Goal: Find specific page/section: Find specific page/section

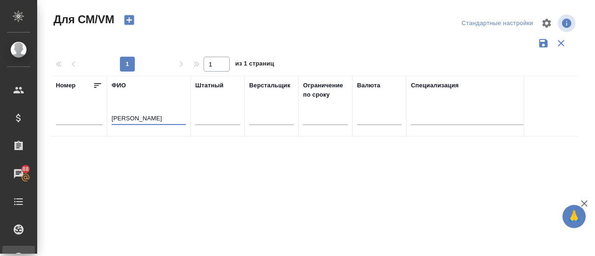
click at [82, 133] on tr "Номер ФИО Давлятова Штатный Верстальщик Ограничение по сроку Валюта Специализац…" at bounding box center [547, 106] width 993 height 61
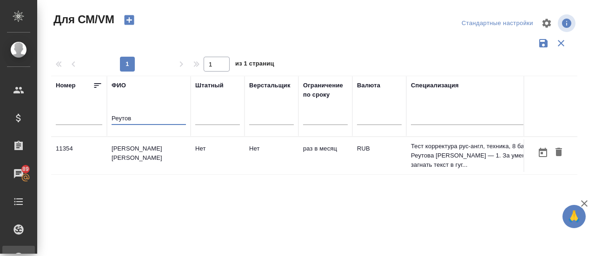
drag, startPoint x: 137, startPoint y: 120, endPoint x: 60, endPoint y: 117, distance: 76.3
click at [60, 117] on tr "Номер ФИО Реутов Штатный Верстальщик Ограничение по сроку Валюта Специализация …" at bounding box center [547, 106] width 993 height 61
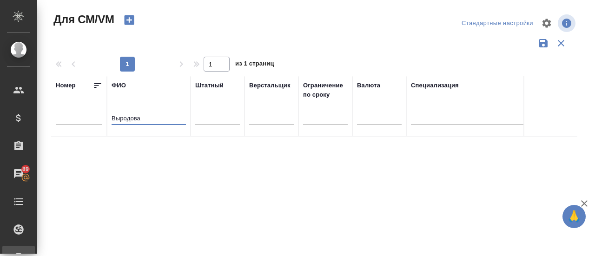
drag, startPoint x: 145, startPoint y: 116, endPoint x: 74, endPoint y: 114, distance: 70.7
click at [74, 114] on tr "Номер ФИО Выродова Штатный Верстальщик Ограничение по сроку Валюта Специализаци…" at bounding box center [547, 106] width 993 height 61
drag, startPoint x: 157, startPoint y: 114, endPoint x: 2, endPoint y: 127, distance: 155.7
click at [2, 127] on div ".cls-1 fill:#fff; AWATERA Gusmanova Nailya Клиенты Спецификации Заказы 89 Чаты …" at bounding box center [297, 128] width 595 height 256
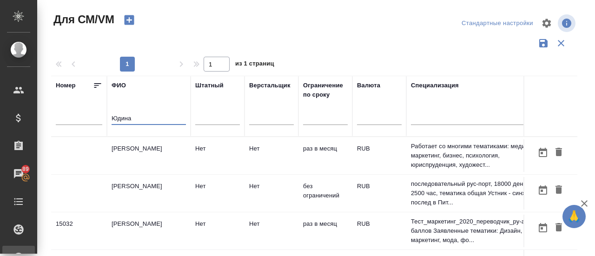
type input "Юдина"
click at [141, 189] on td "[PERSON_NAME]" at bounding box center [149, 193] width 84 height 33
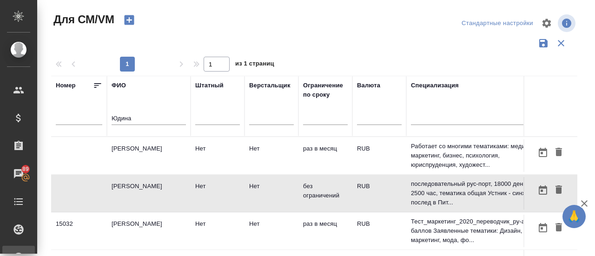
click at [141, 189] on td "[PERSON_NAME]" at bounding box center [149, 193] width 84 height 33
click at [312, 206] on td "без ограничений" at bounding box center [325, 193] width 54 height 33
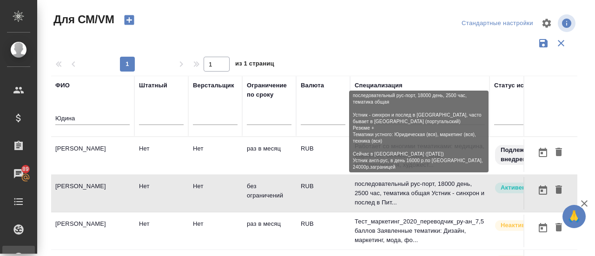
scroll to position [0, 58]
